Goal: Task Accomplishment & Management: Manage account settings

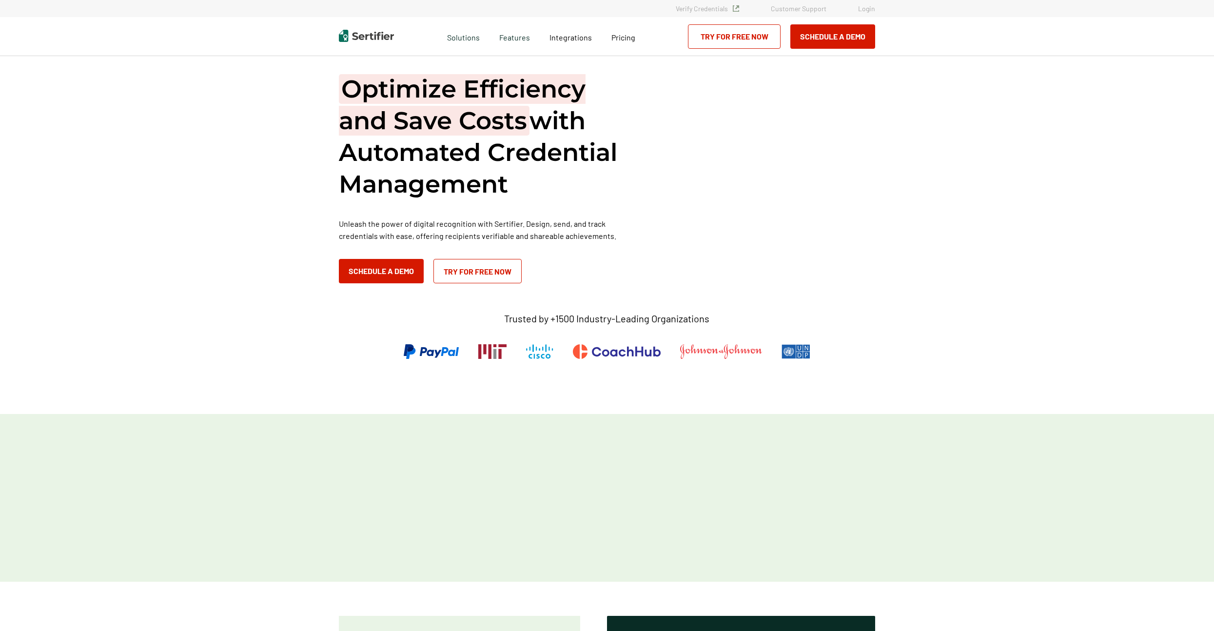
click at [864, 10] on link "Login" at bounding box center [866, 8] width 17 height 8
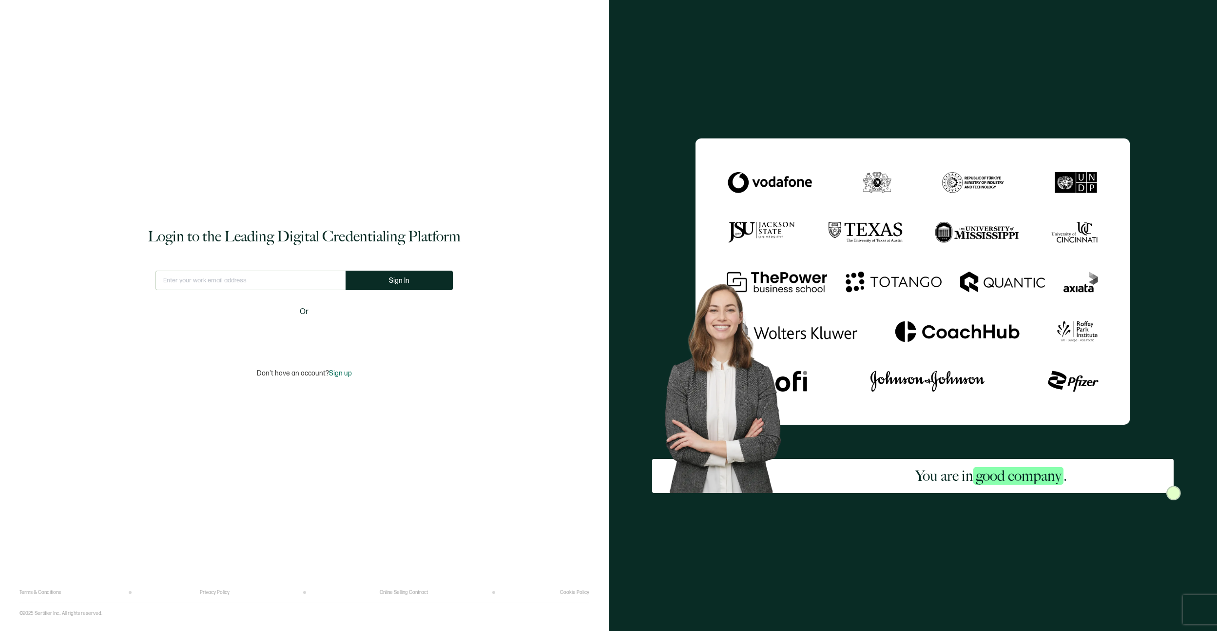
click at [290, 276] on input "text" at bounding box center [250, 280] width 190 height 19
type input "[EMAIL_ADDRESS][DOMAIN_NAME]"
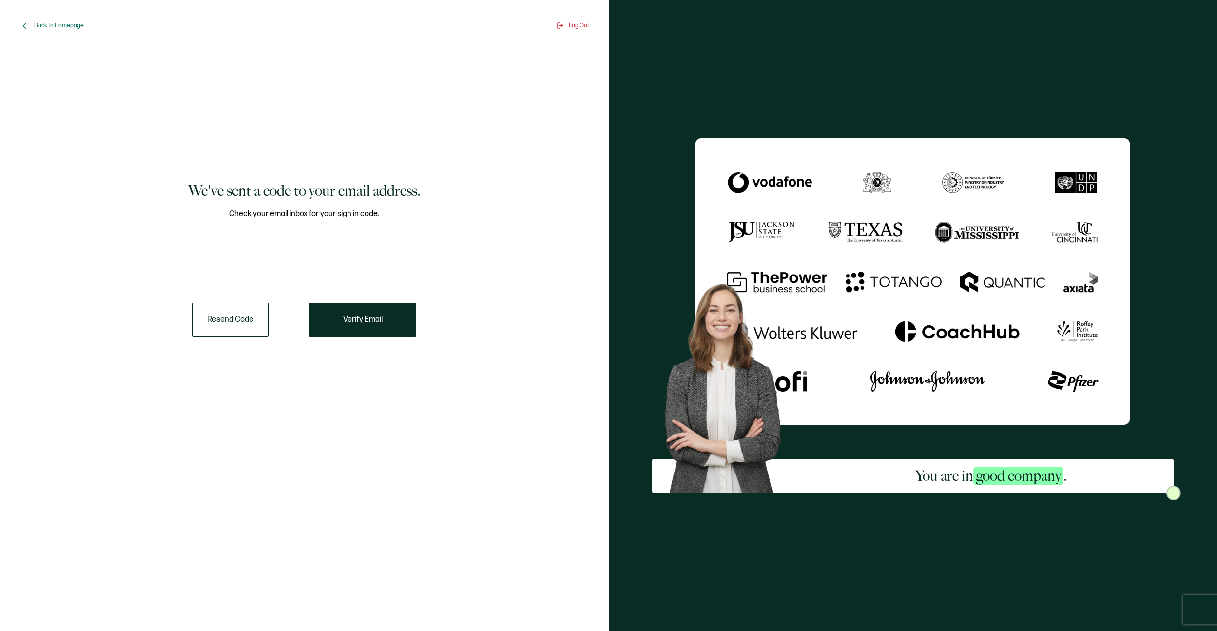
click at [206, 252] on input "number" at bounding box center [206, 246] width 29 height 19
paste input "3"
type input "3"
type input "7"
type input "4"
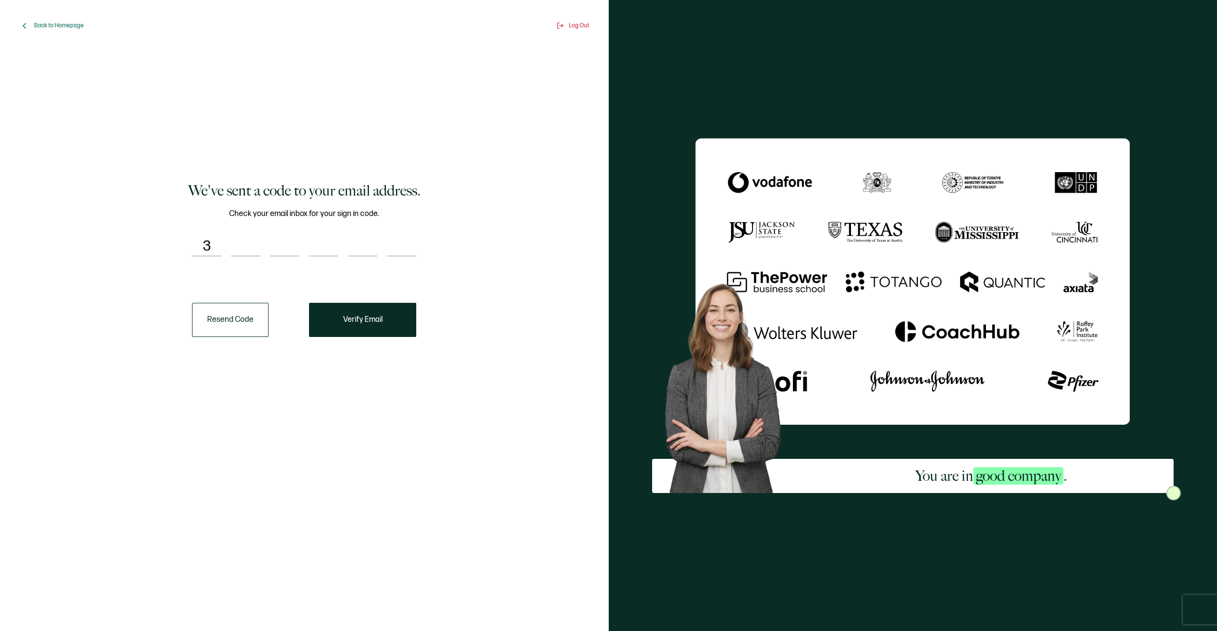
type input "8"
type input "5"
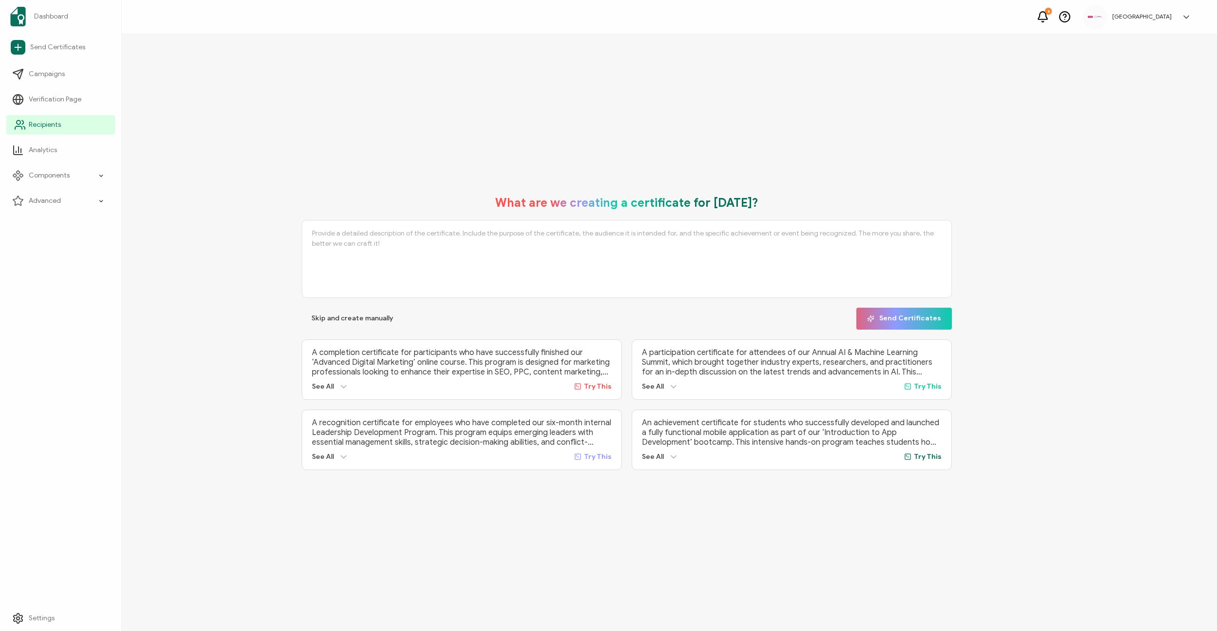
click at [43, 122] on span "Recipients" at bounding box center [45, 125] width 32 height 10
